Goal: Information Seeking & Learning: Learn about a topic

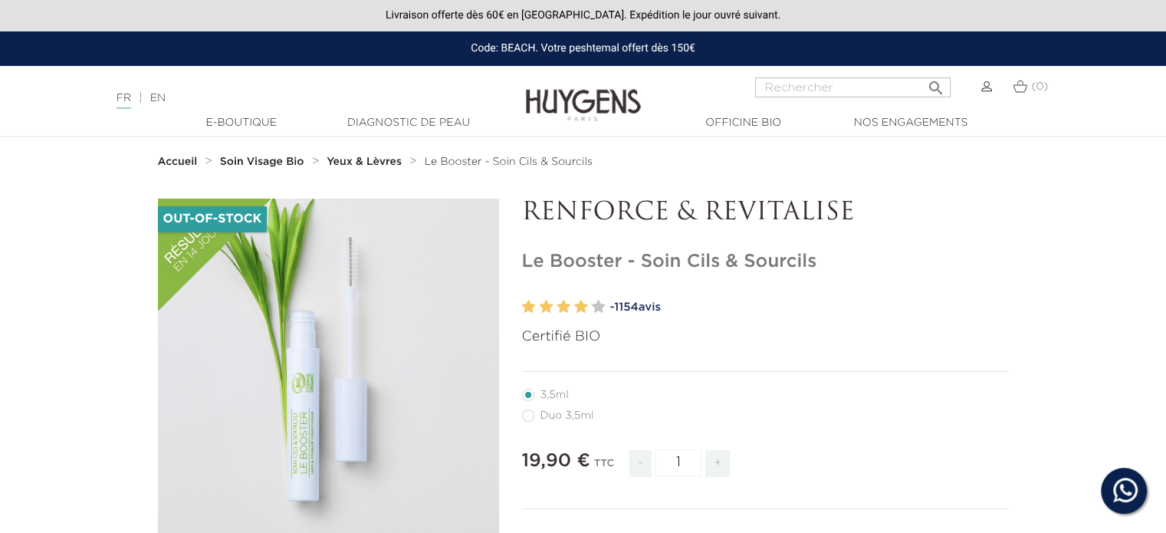
click at [263, 164] on strong "Soin Visage Bio" at bounding box center [262, 161] width 84 height 11
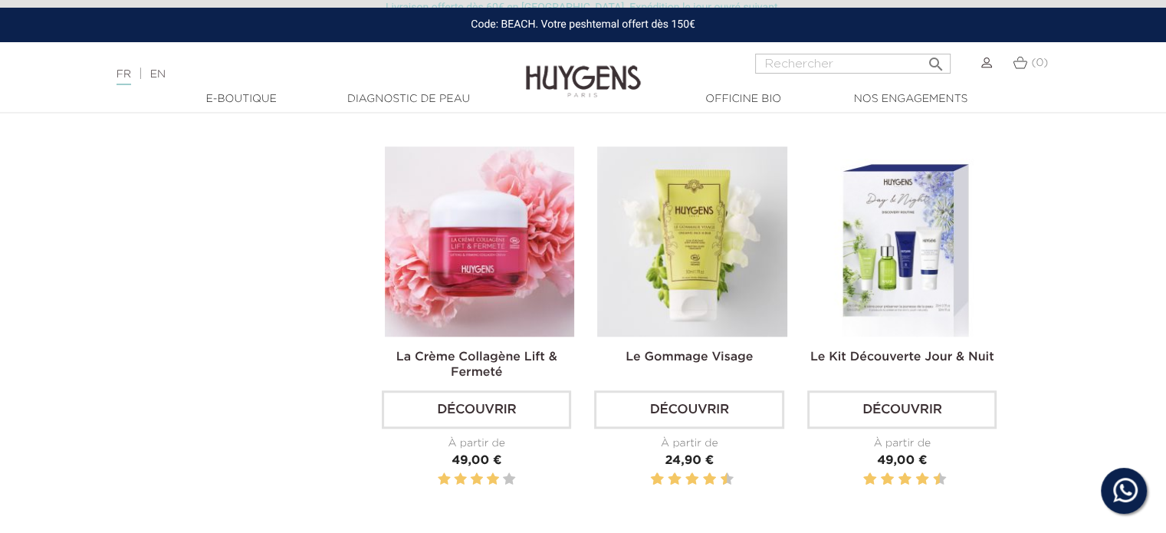
scroll to position [1277, 0]
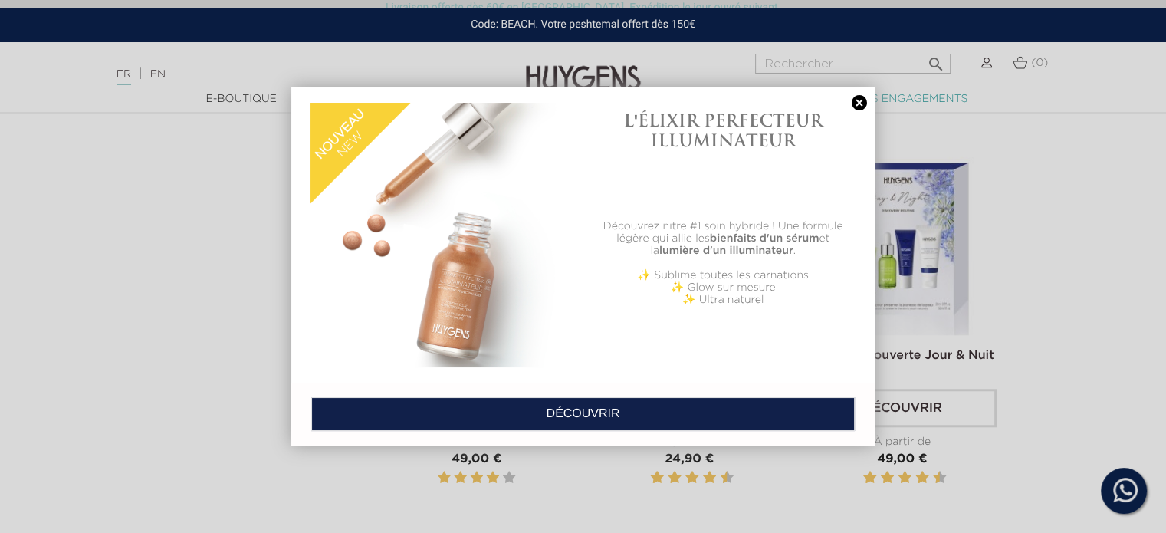
click at [858, 95] on link at bounding box center [858, 103] width 21 height 16
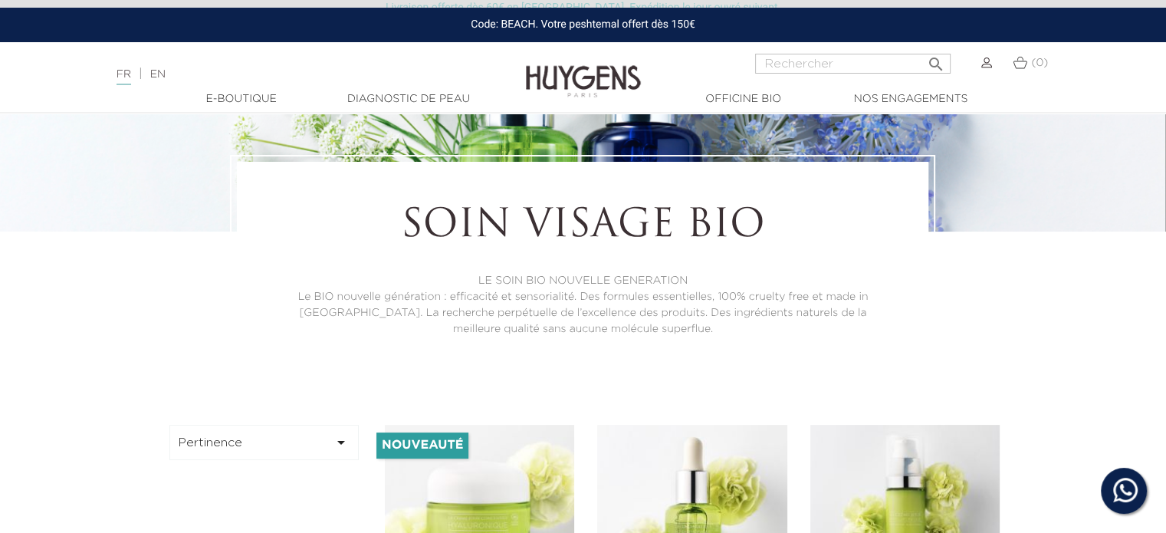
scroll to position [0, 0]
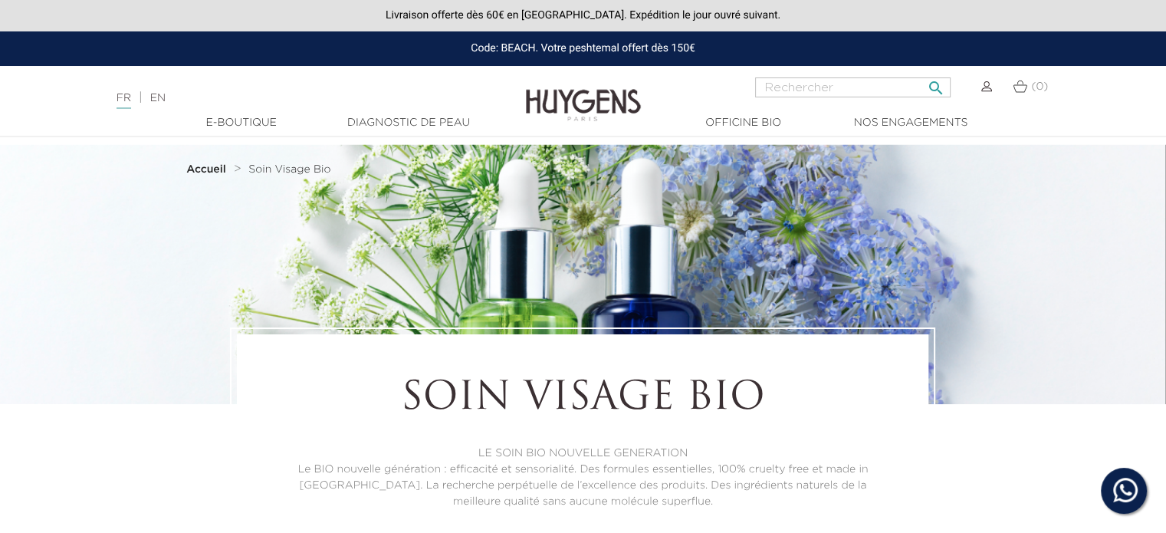
click at [782, 87] on input "Rechercher" at bounding box center [852, 87] width 195 height 20
type input "shampooing"
click at [921, 73] on button " Rechercher" at bounding box center [935, 83] width 28 height 21
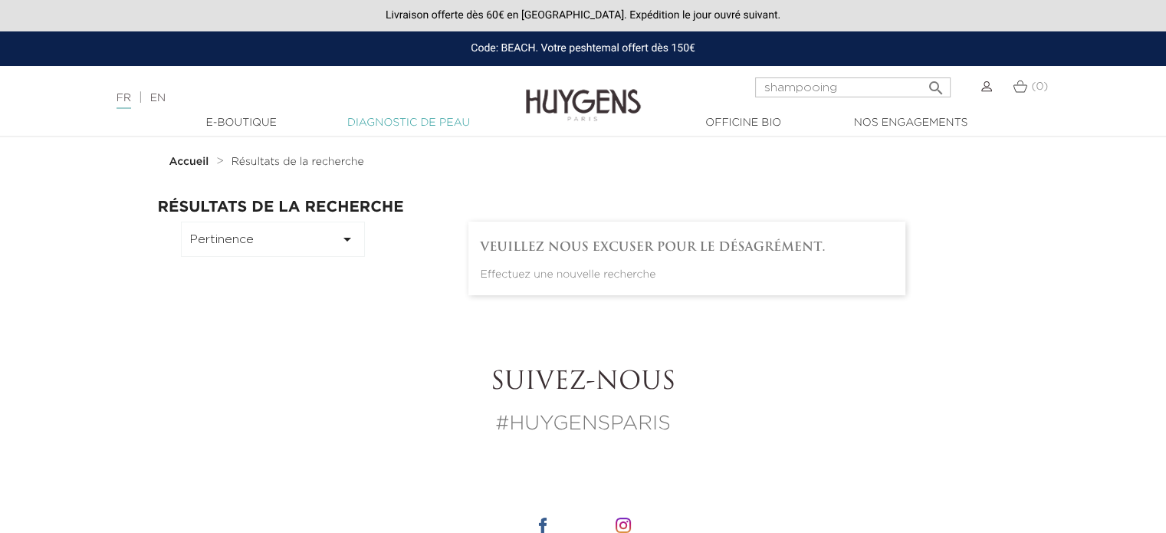
click at [369, 123] on link "Diagnostic de peau" at bounding box center [408, 123] width 153 height 16
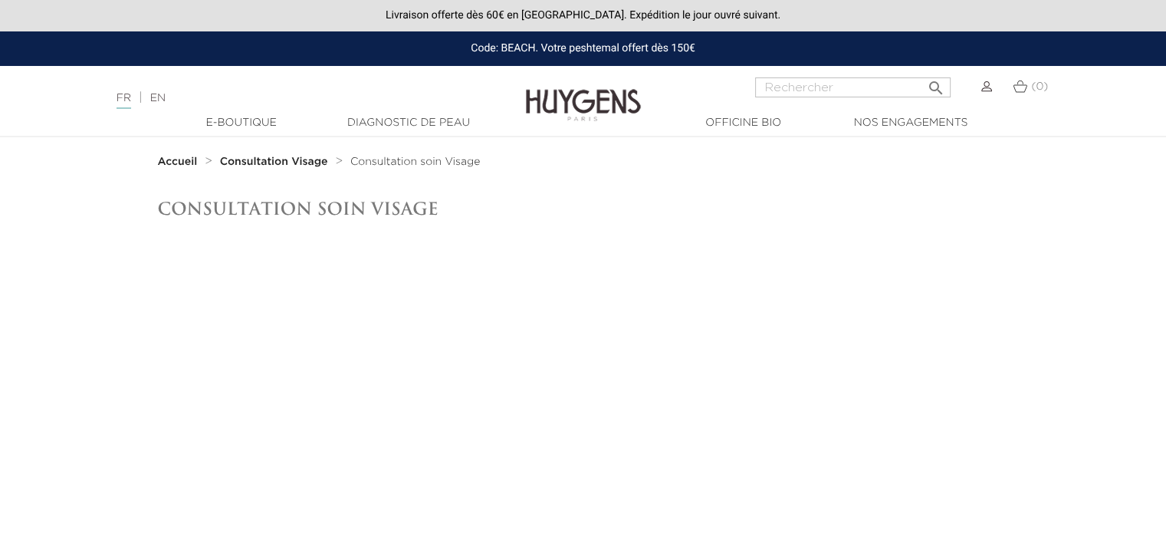
drag, startPoint x: 170, startPoint y: 159, endPoint x: 186, endPoint y: 164, distance: 17.0
click at [170, 161] on strong "Accueil" at bounding box center [178, 161] width 40 height 11
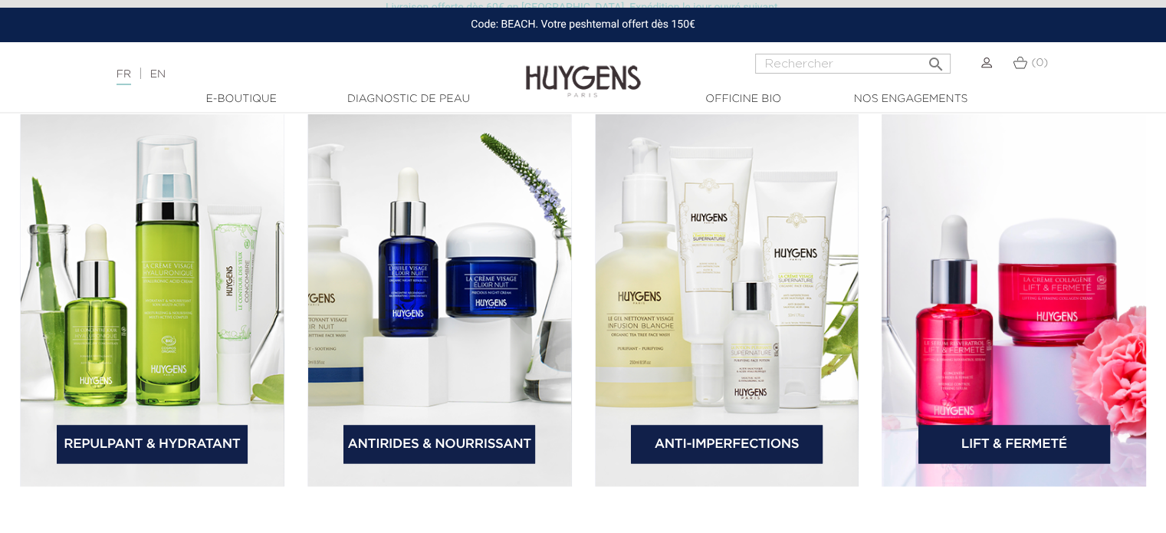
scroll to position [2171, 0]
